Goal: Information Seeking & Learning: Learn about a topic

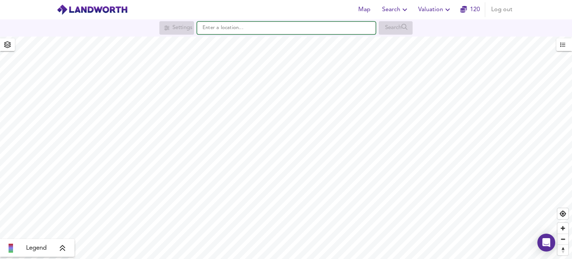
paste input "[STREET_ADDRESS]"
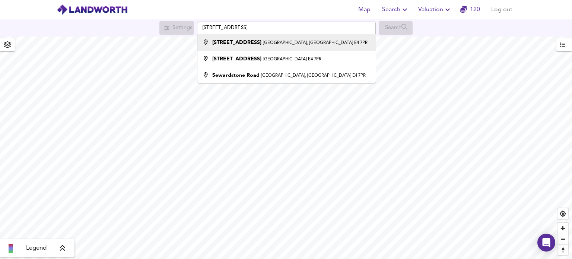
click at [262, 41] on strong "[STREET_ADDRESS]" at bounding box center [236, 42] width 49 height 5
type input "[STREET_ADDRESS]"
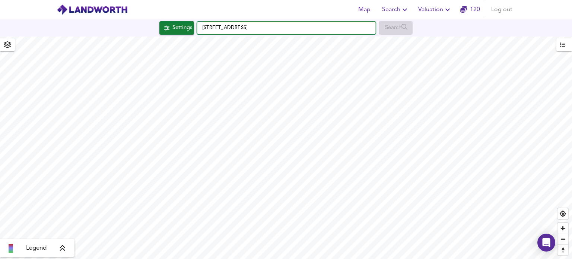
click at [237, 27] on input "[STREET_ADDRESS]" at bounding box center [286, 28] width 179 height 13
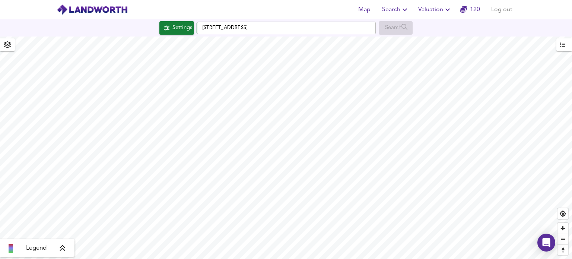
checkbox input "false"
checkbox input "true"
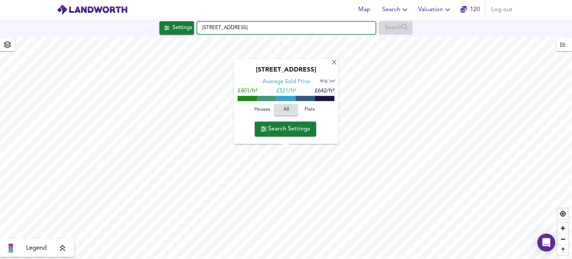
click at [234, 30] on input "[STREET_ADDRESS]" at bounding box center [286, 28] width 179 height 13
paste input "–[STREET_ADDRESS]"
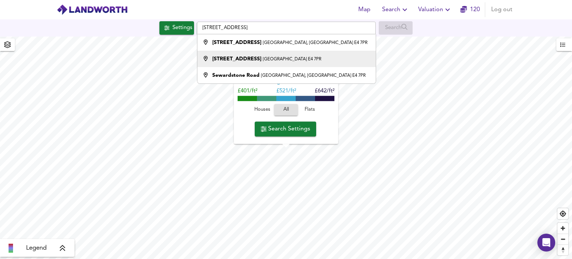
click at [232, 59] on strong "[STREET_ADDRESS]" at bounding box center [236, 58] width 49 height 5
type input "[STREET_ADDRESS]"
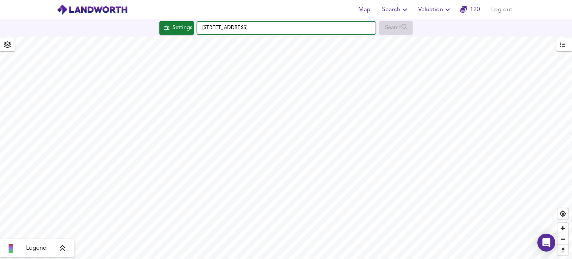
click at [261, 29] on input "[STREET_ADDRESS]" at bounding box center [286, 28] width 179 height 13
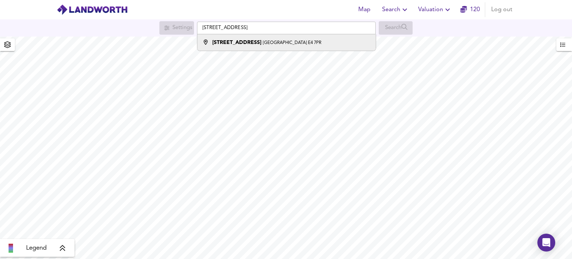
type input "[STREET_ADDRESS]"
click at [243, 41] on strong "[STREET_ADDRESS]" at bounding box center [236, 42] width 49 height 5
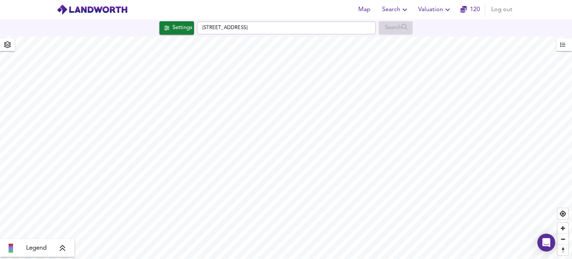
checkbox input "false"
checkbox input "true"
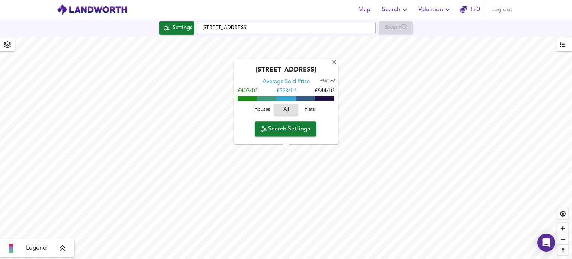
click at [307, 108] on span "Flats" at bounding box center [310, 110] width 20 height 9
